Goal: Task Accomplishment & Management: Manage account settings

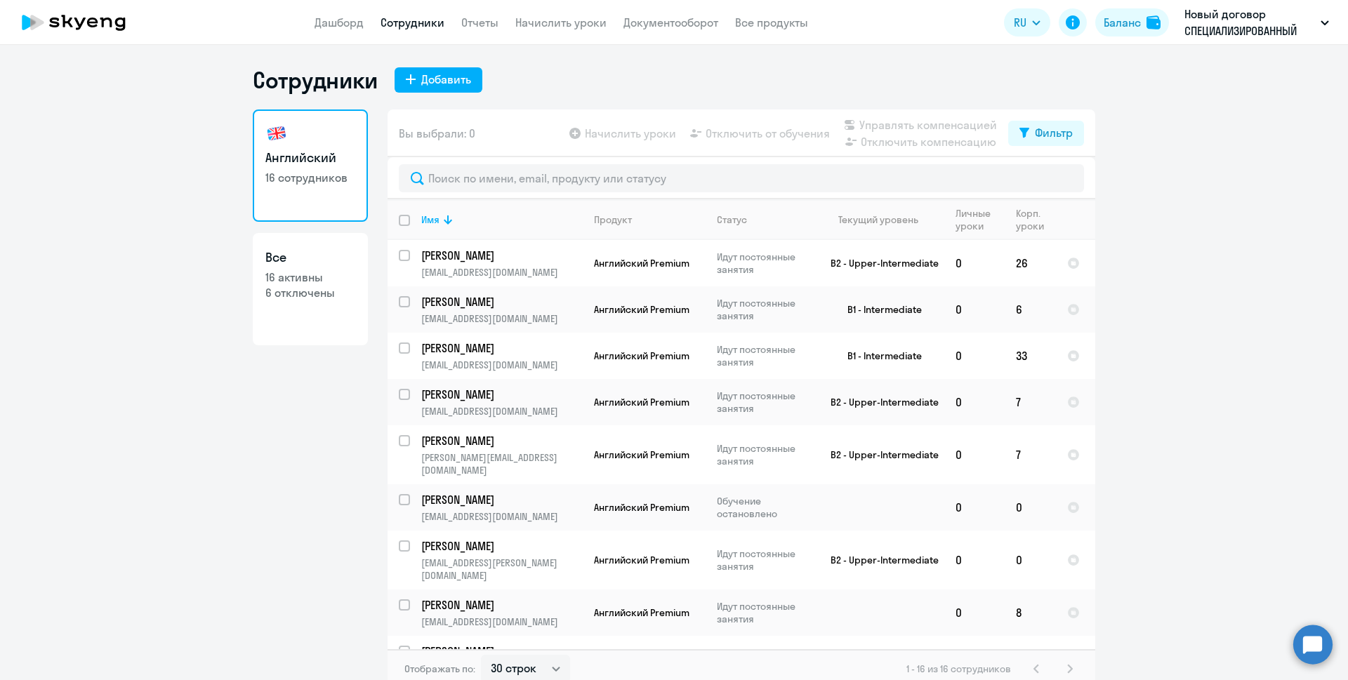
select select "30"
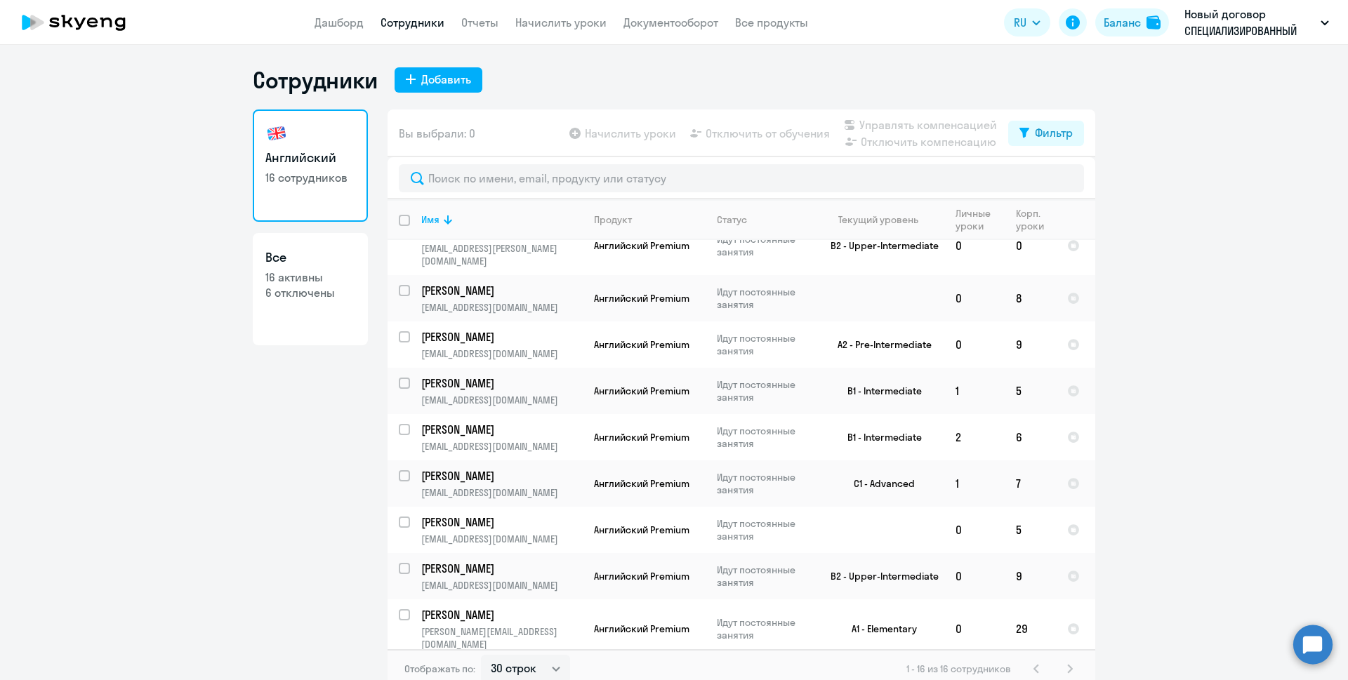
scroll to position [332, 0]
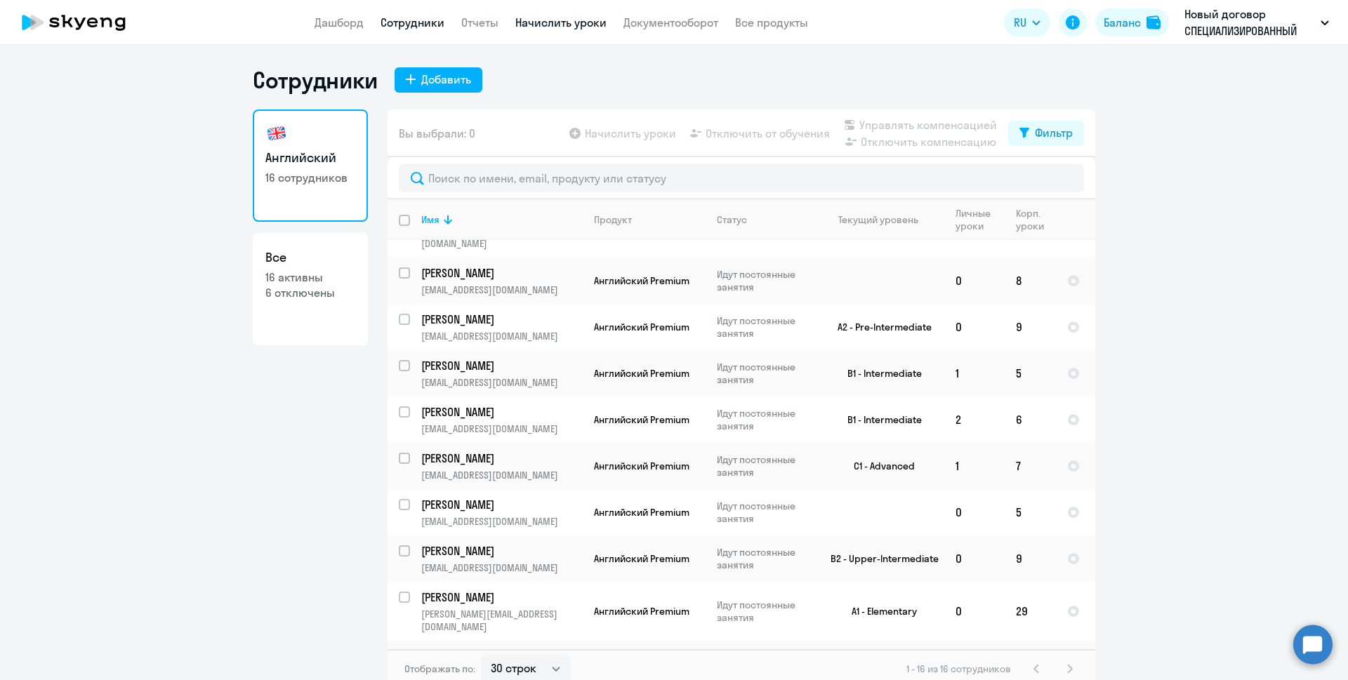
click at [528, 23] on link "Начислить уроки" at bounding box center [560, 22] width 91 height 14
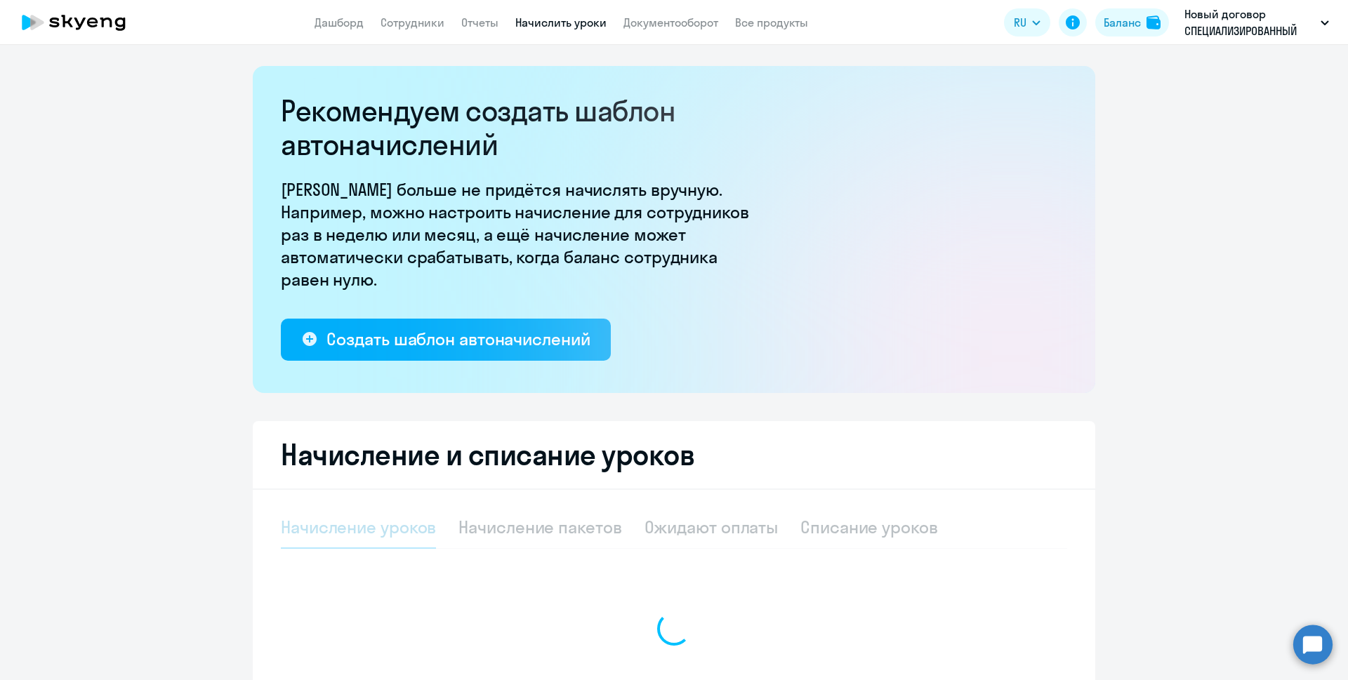
select select "10"
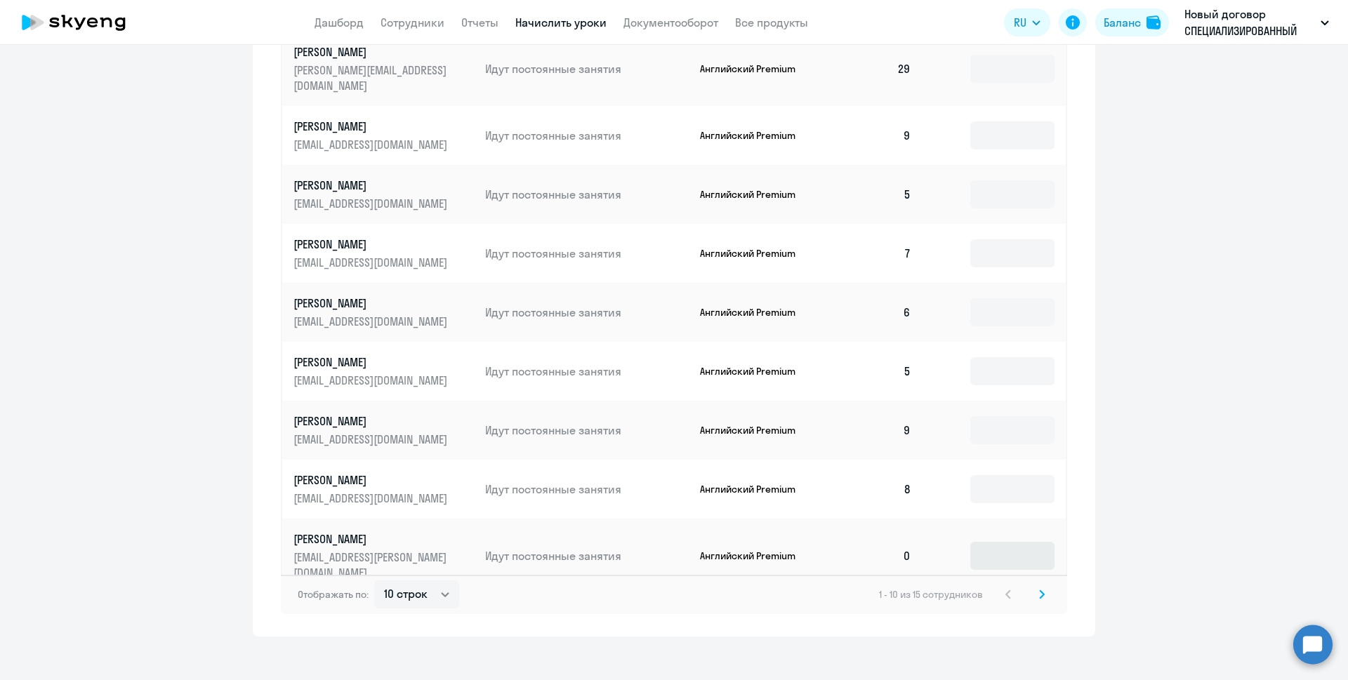
scroll to position [464, 0]
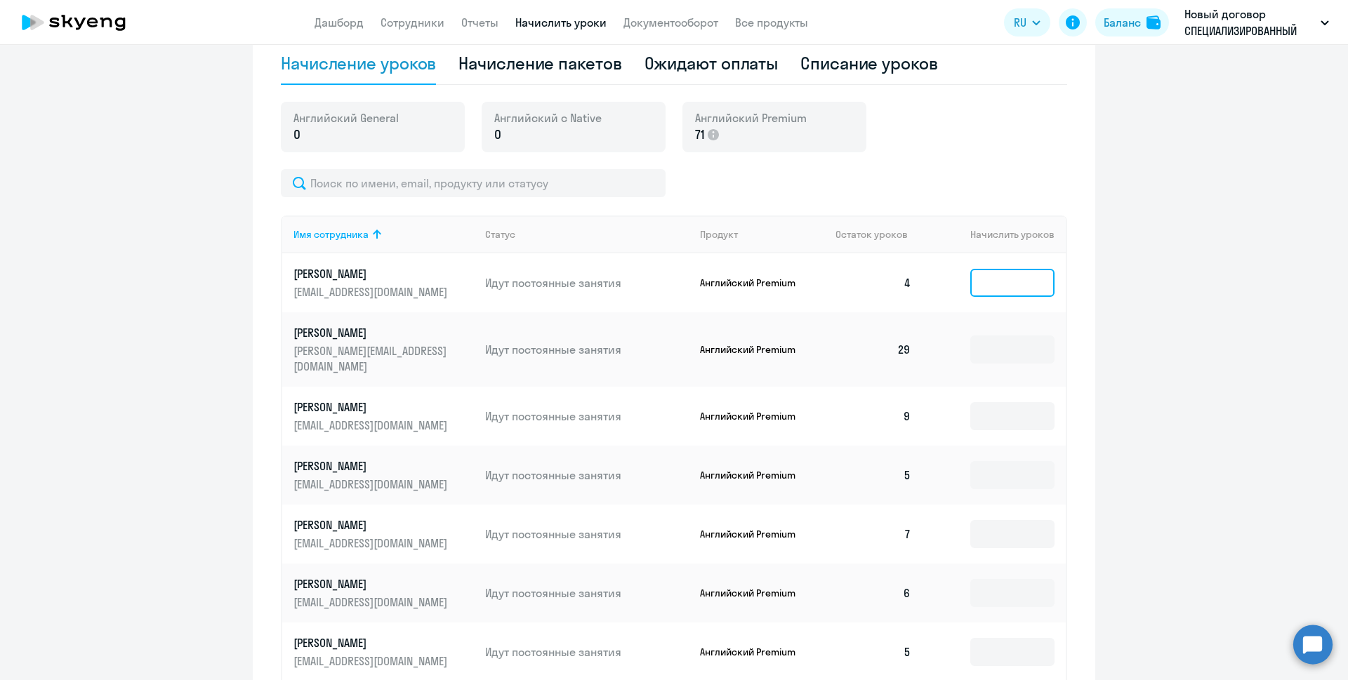
click at [985, 283] on input at bounding box center [1013, 283] width 84 height 28
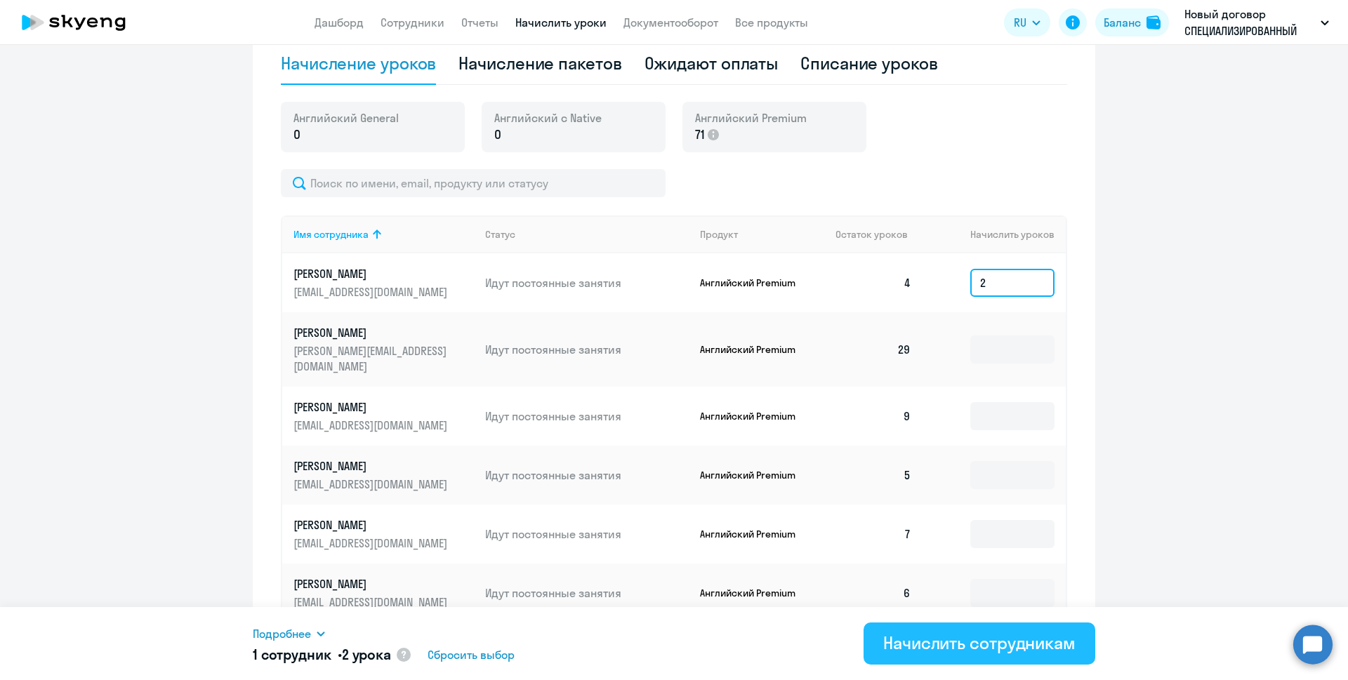
type input "2"
click at [984, 637] on div "Начислить сотрудникам" at bounding box center [979, 643] width 192 height 22
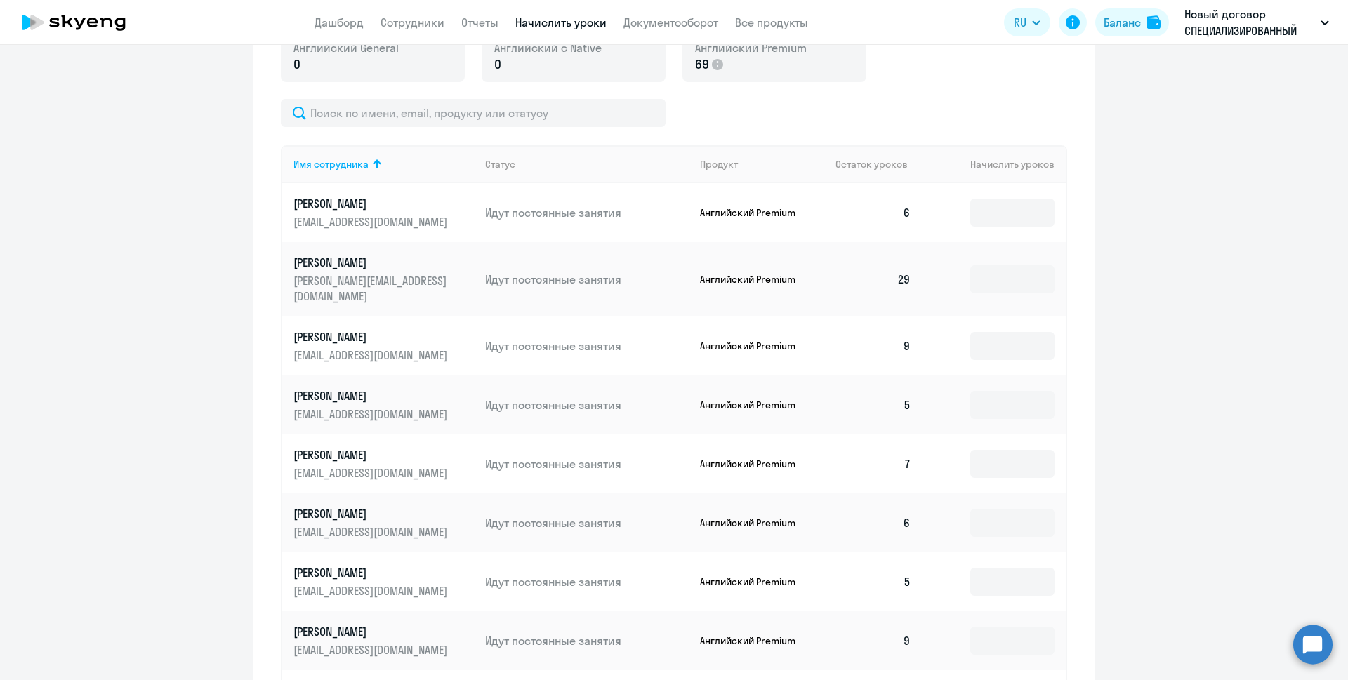
scroll to position [394, 0]
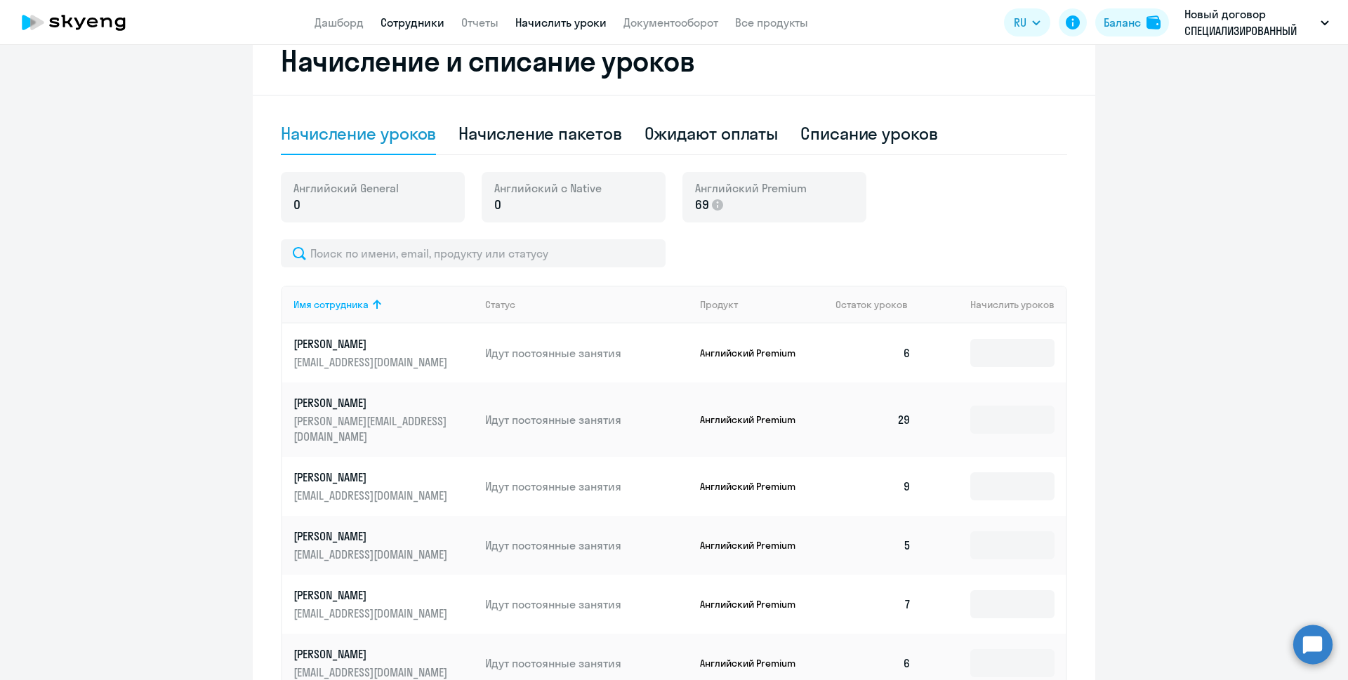
click at [405, 25] on link "Сотрудники" at bounding box center [413, 22] width 64 height 14
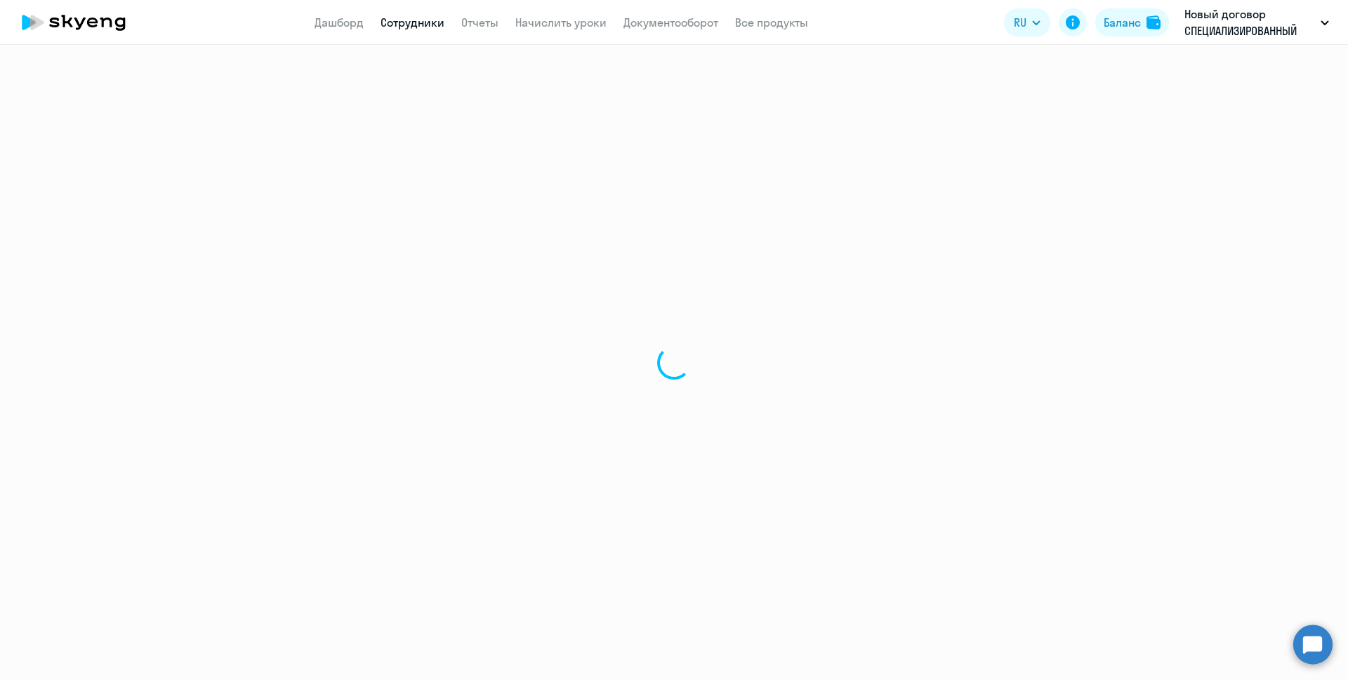
select select "30"
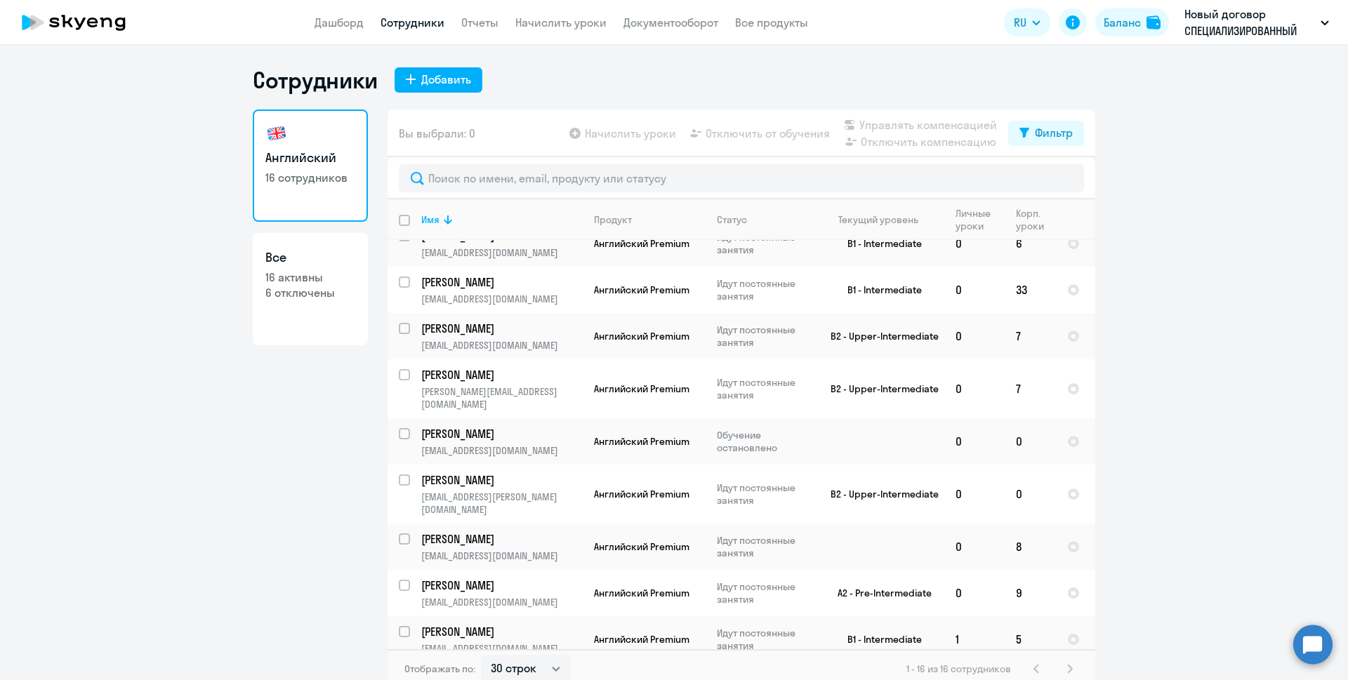
scroll to position [42, 0]
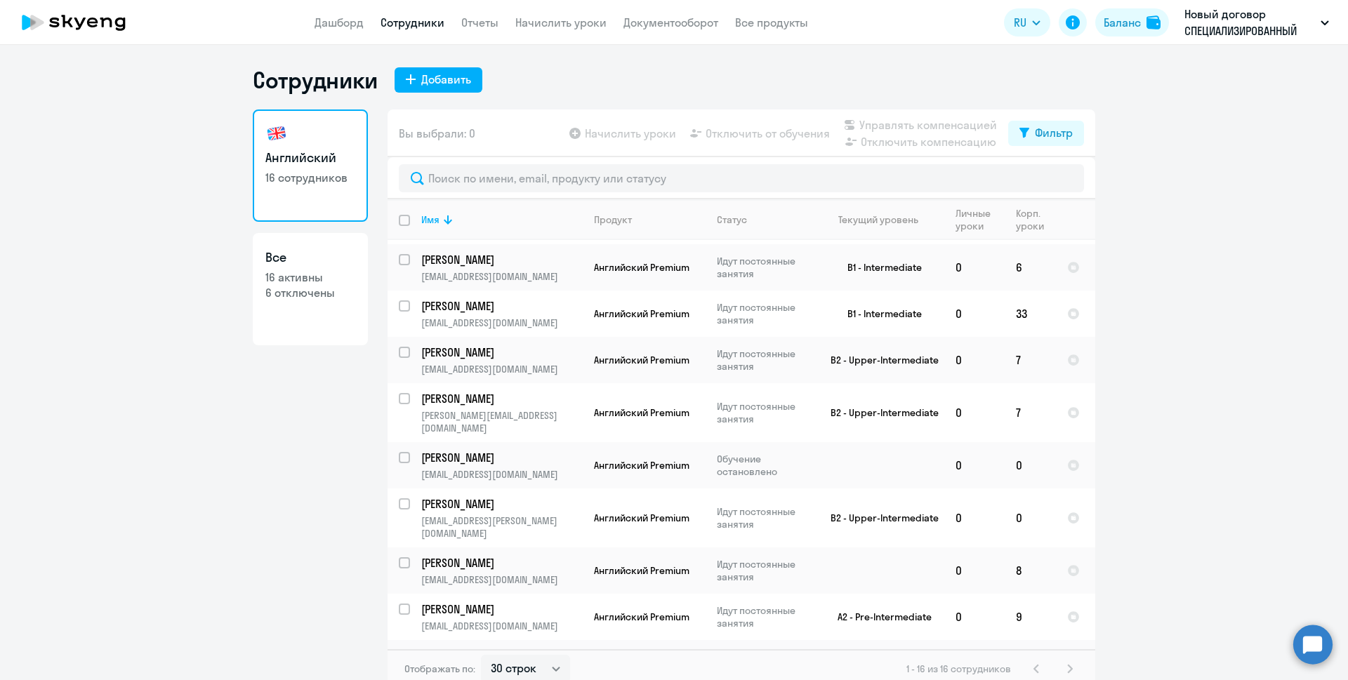
click at [1148, 230] on ng-component "Сотрудники Добавить Английский 16 сотрудников Все 16 активны 6 отключены Вы выб…" at bounding box center [674, 377] width 1348 height 623
click at [402, 19] on link "Сотрудники" at bounding box center [413, 22] width 64 height 14
